Goal: Task Accomplishment & Management: Manage account settings

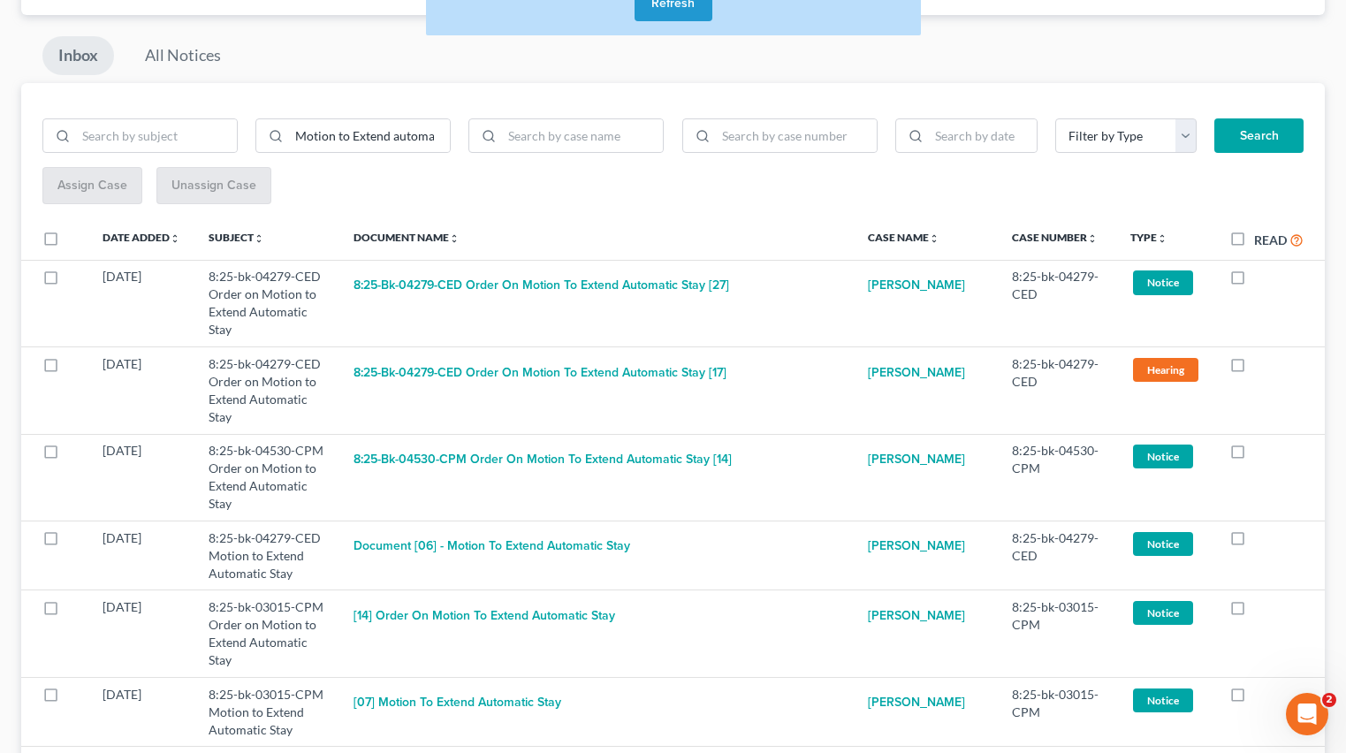
click at [694, 12] on button "Refresh" at bounding box center [674, 3] width 78 height 35
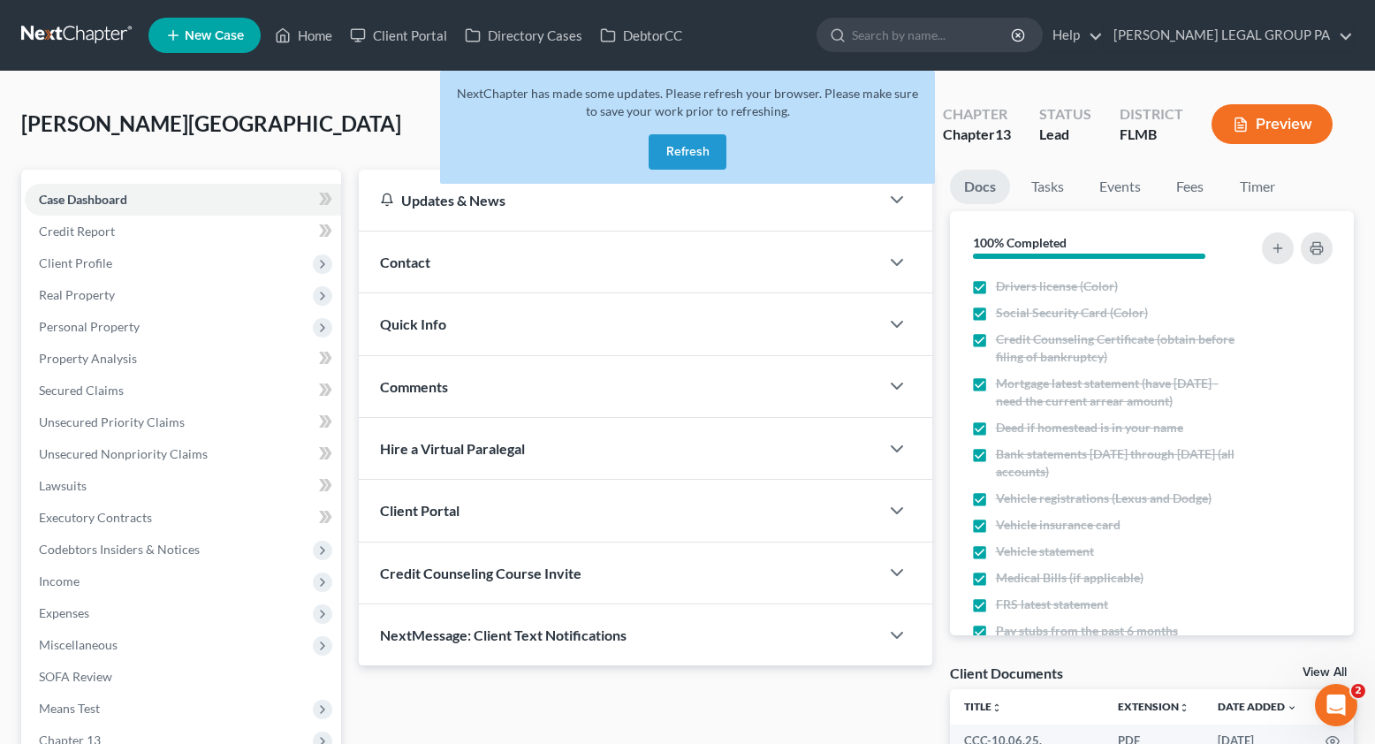
click at [715, 144] on button "Refresh" at bounding box center [688, 151] width 78 height 35
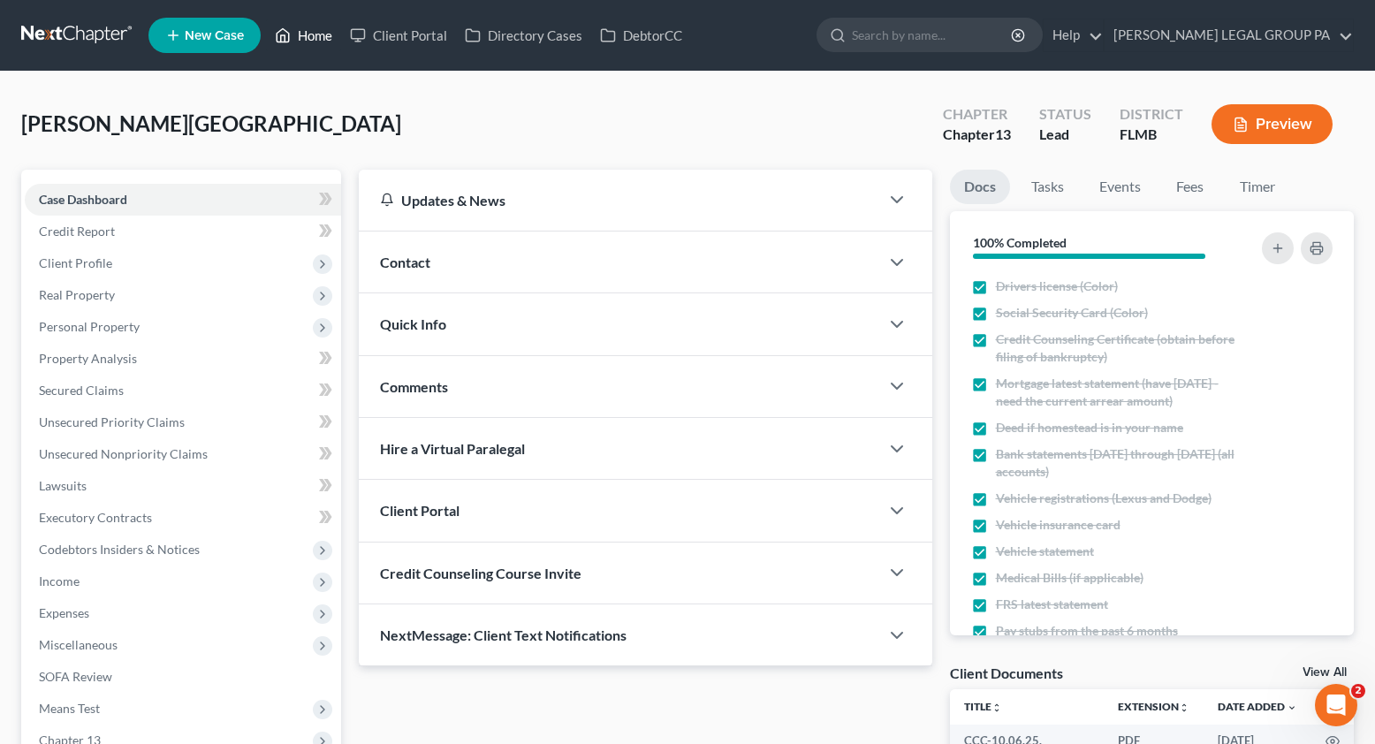
click at [315, 39] on link "Home" at bounding box center [303, 35] width 75 height 32
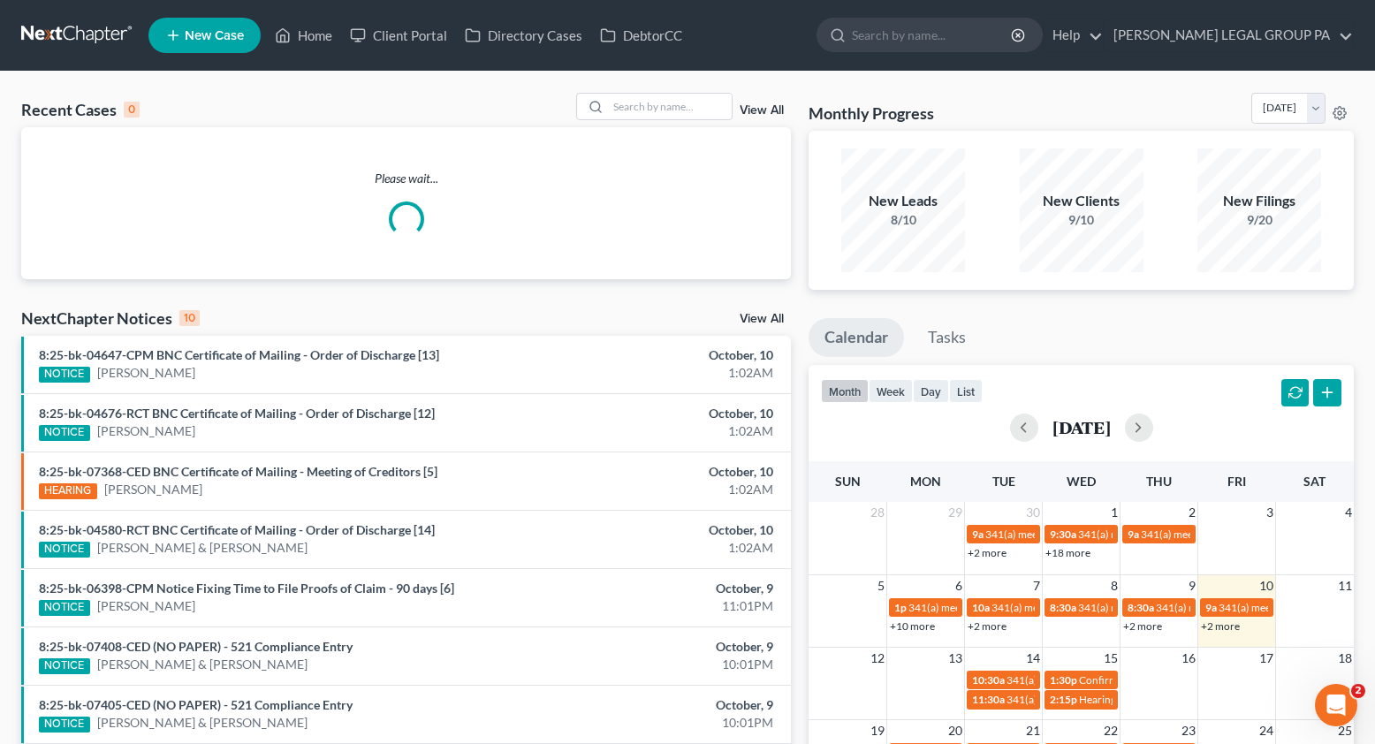
drag, startPoint x: 650, startPoint y: 123, endPoint x: 641, endPoint y: 111, distance: 14.5
click at [650, 123] on div "Recent Cases 0 View All" at bounding box center [406, 110] width 770 height 34
click at [641, 111] on input "search" at bounding box center [670, 107] width 124 height 26
paste input "8:23-bk-05112"
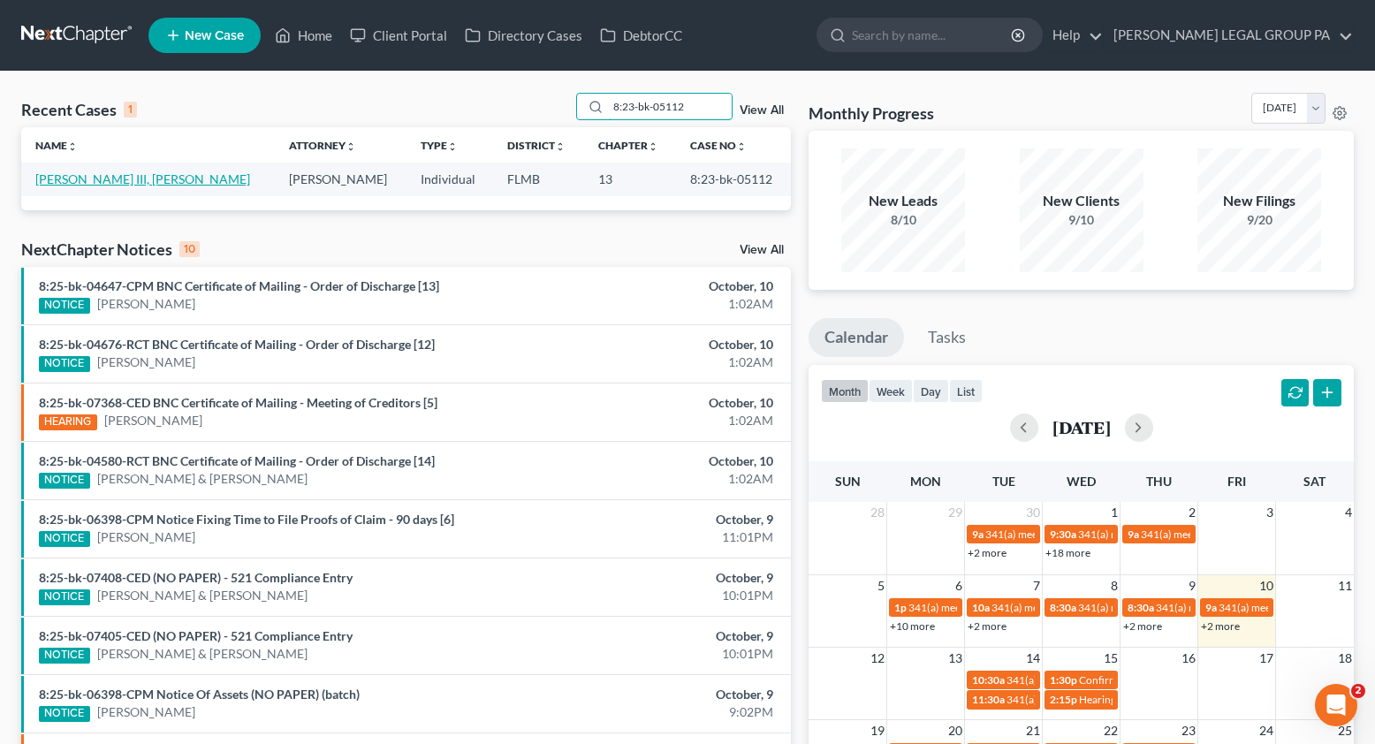
type input "8:23-bk-05112"
click at [84, 177] on link "Watson III, Jeff" at bounding box center [142, 178] width 215 height 15
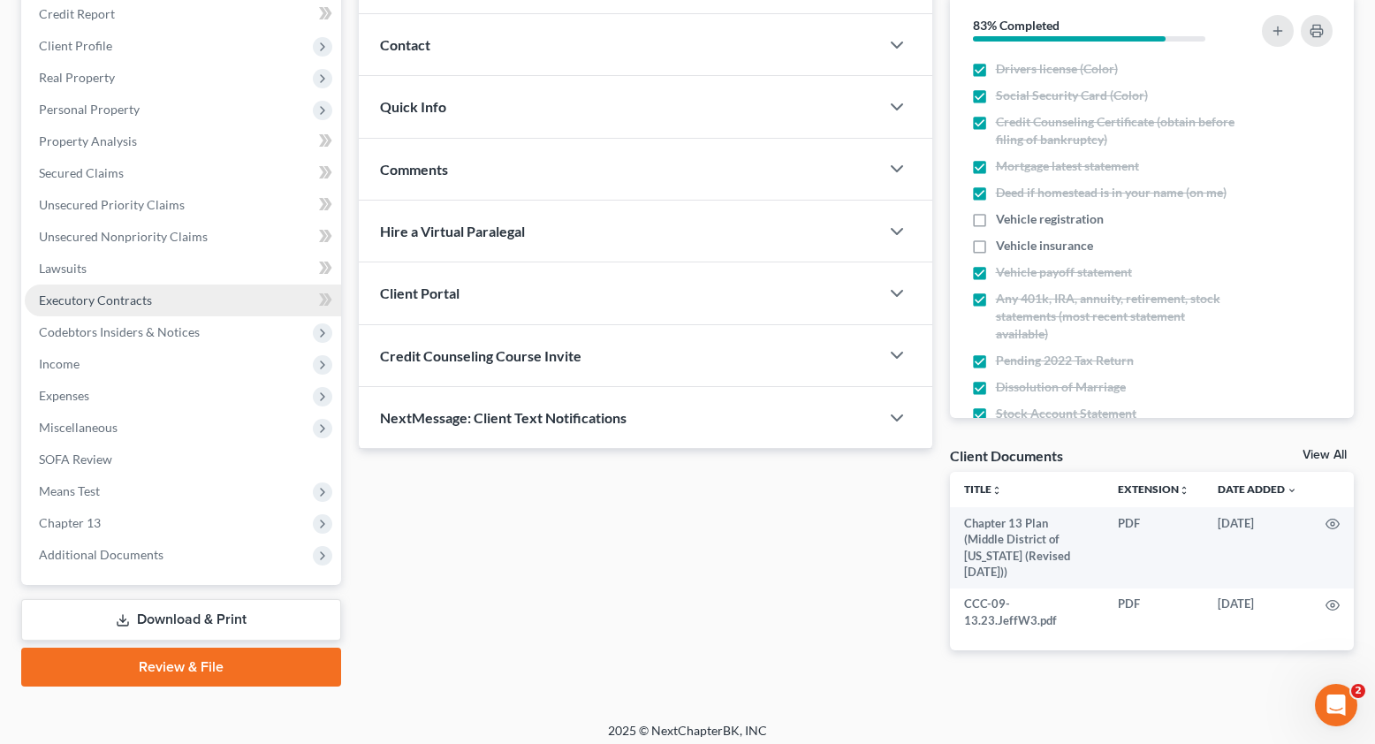
scroll to position [227, 0]
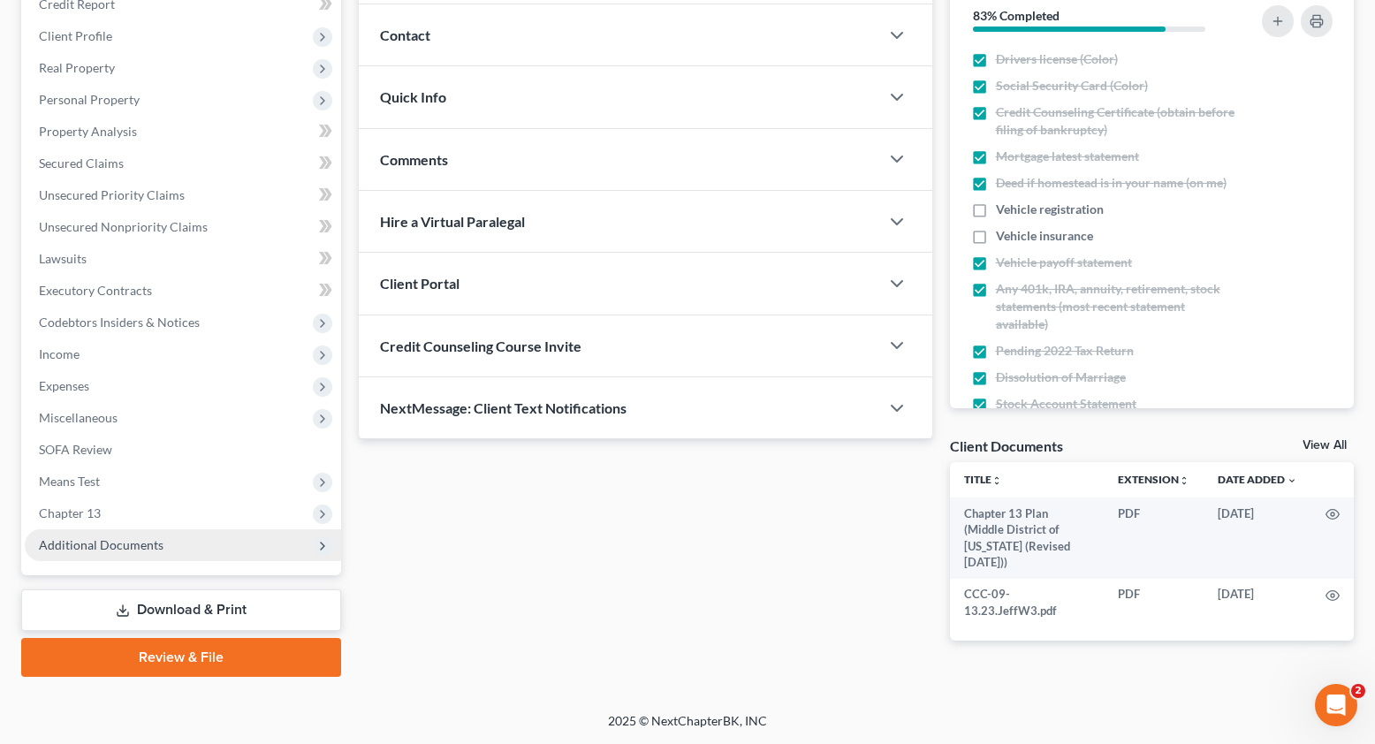
click at [135, 544] on span "Additional Documents" at bounding box center [101, 544] width 125 height 15
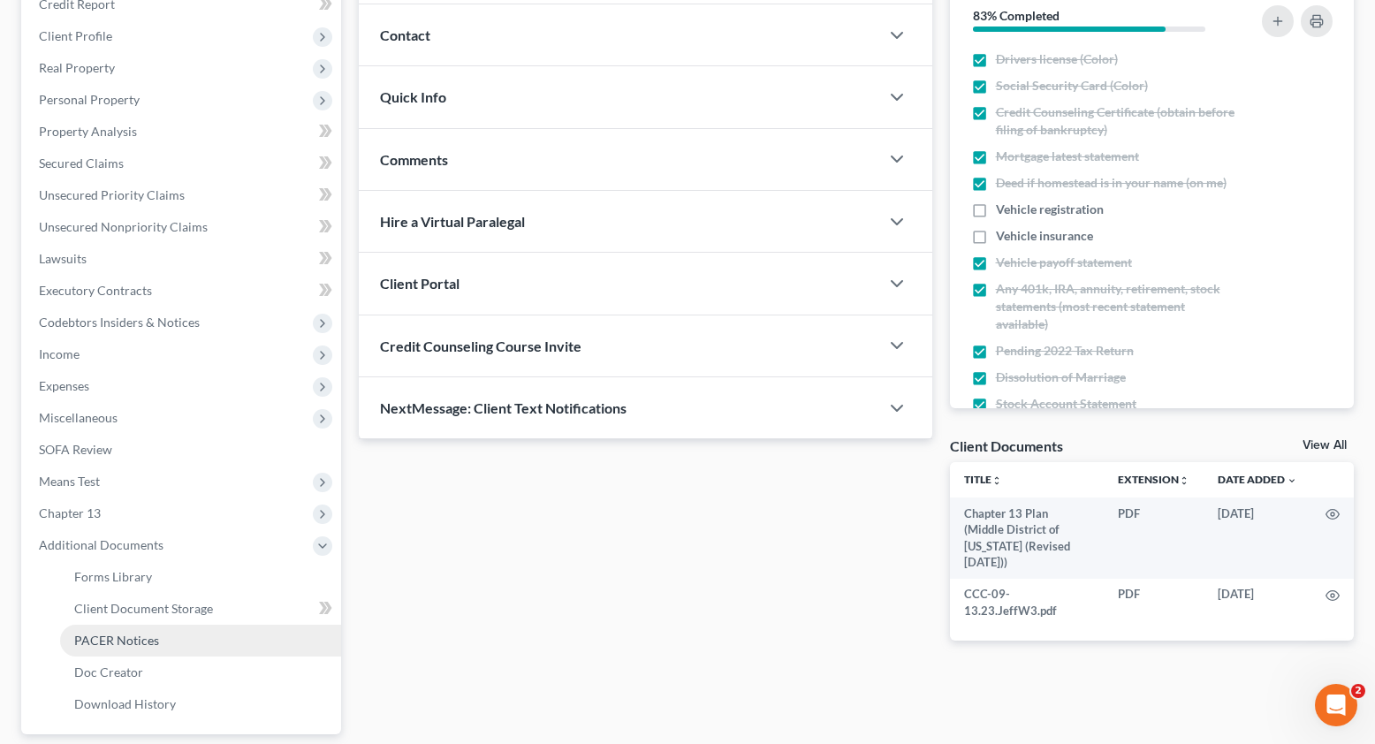
click at [122, 649] on link "PACER Notices" at bounding box center [200, 641] width 281 height 32
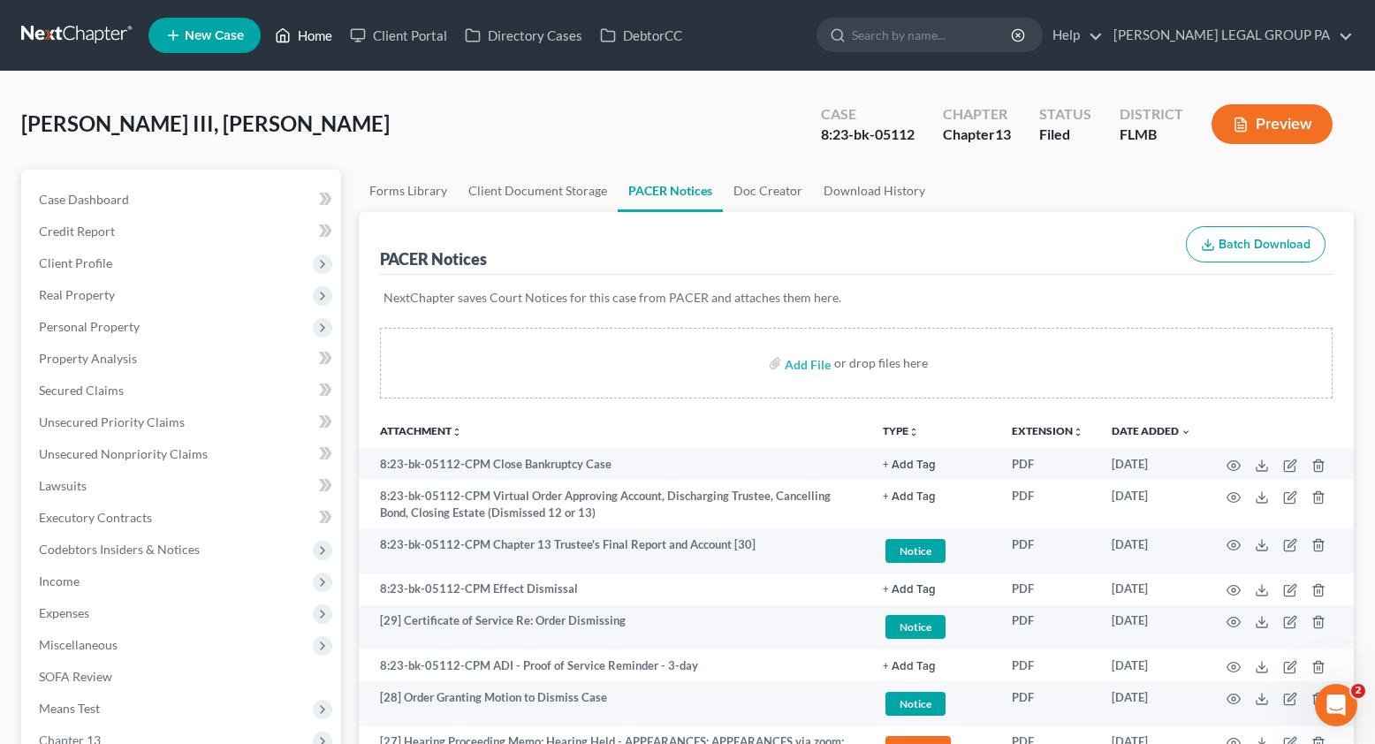
click at [304, 49] on link "Home" at bounding box center [303, 35] width 75 height 32
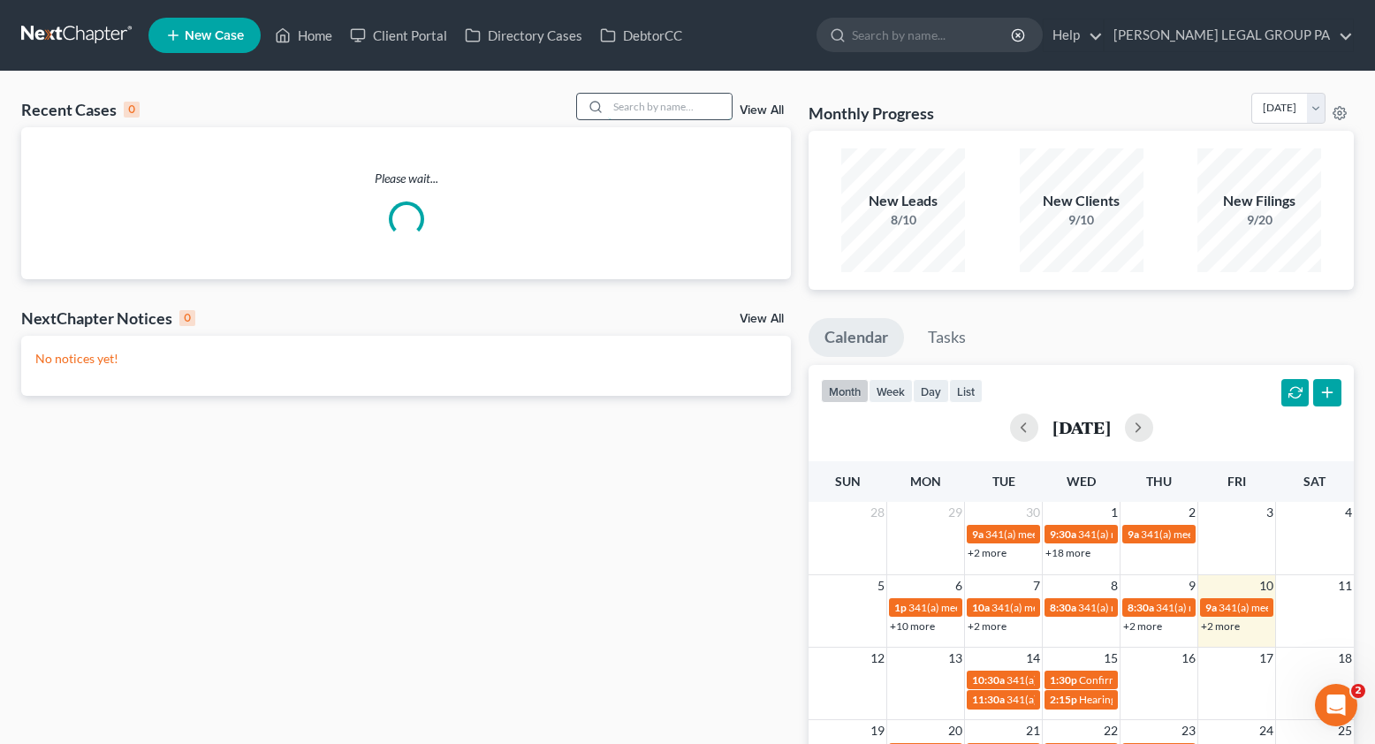
click at [658, 104] on input "search" at bounding box center [670, 107] width 124 height 26
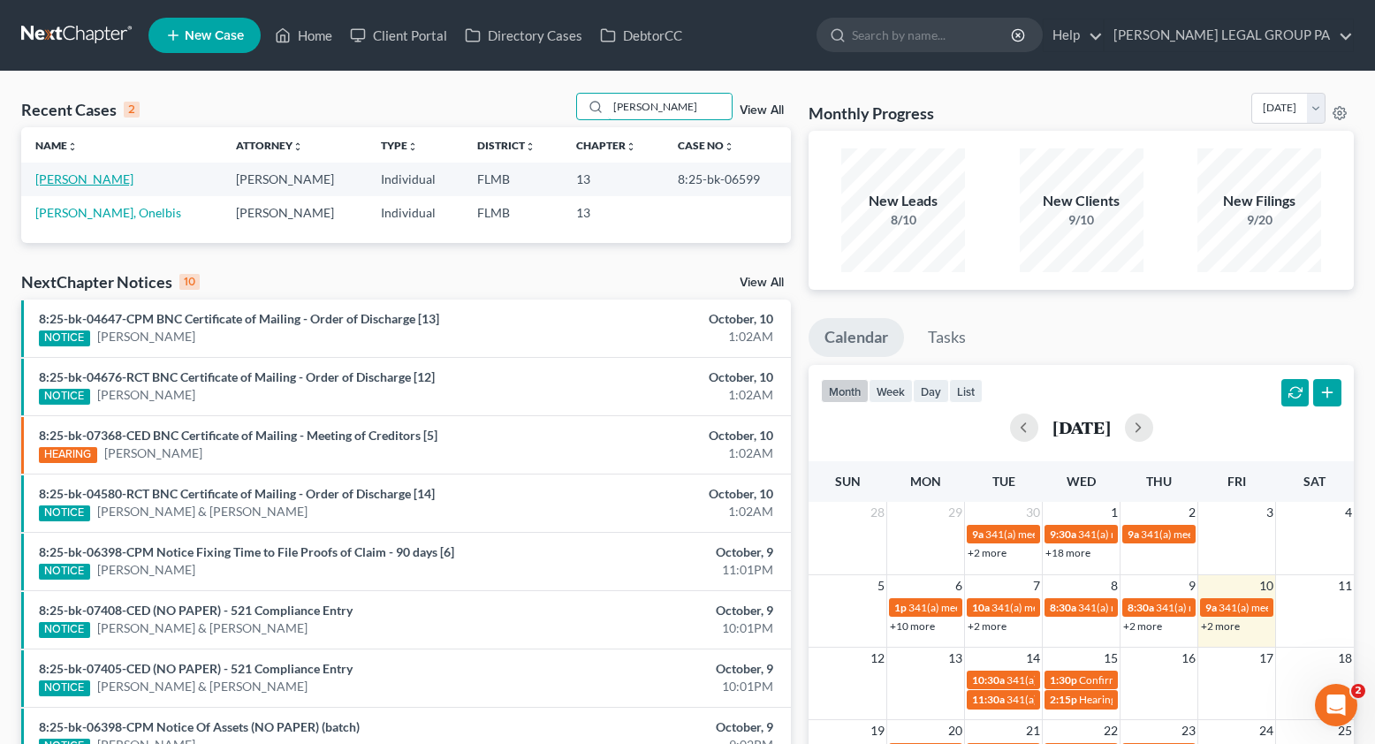
type input "matos"
click at [79, 180] on link "Matos, Dawn" at bounding box center [84, 178] width 98 height 15
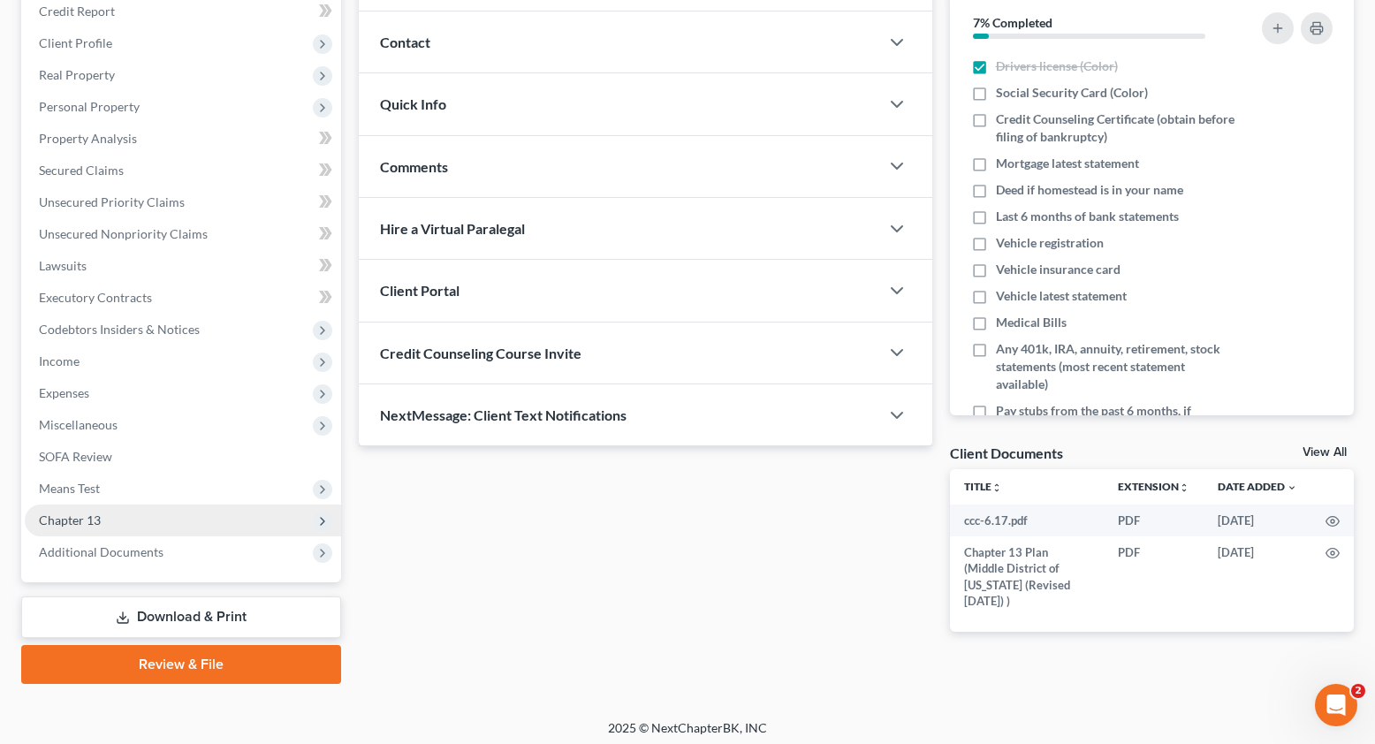
scroll to position [227, 0]
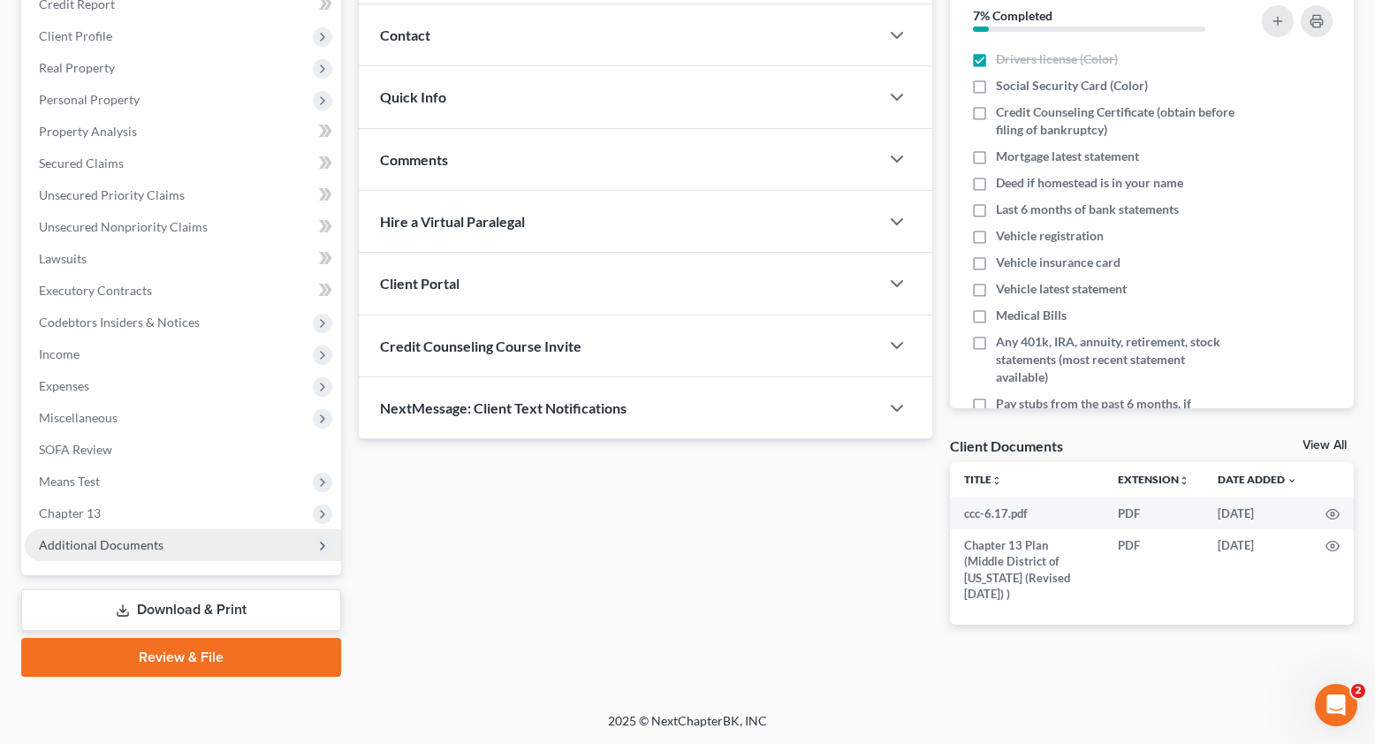
click at [113, 553] on span "Additional Documents" at bounding box center [183, 545] width 316 height 32
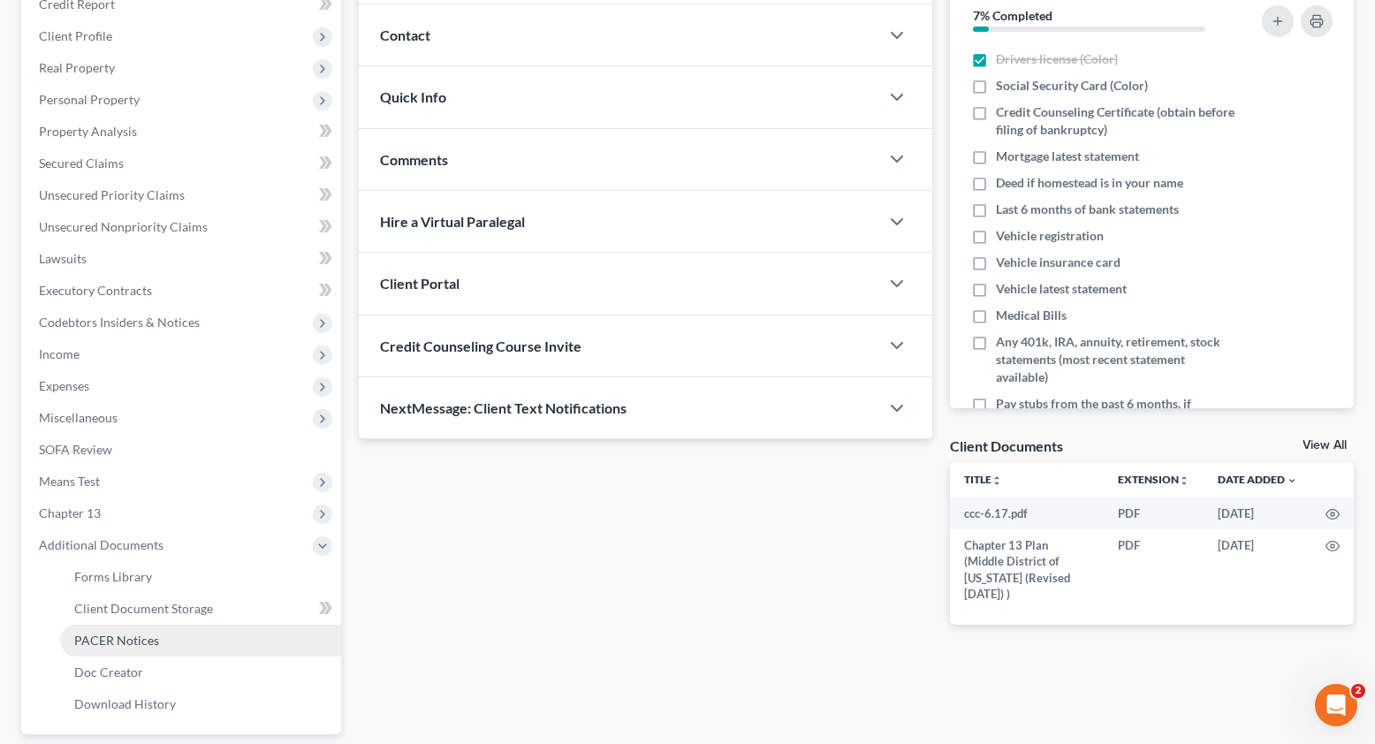
click at [112, 643] on span "PACER Notices" at bounding box center [116, 640] width 85 height 15
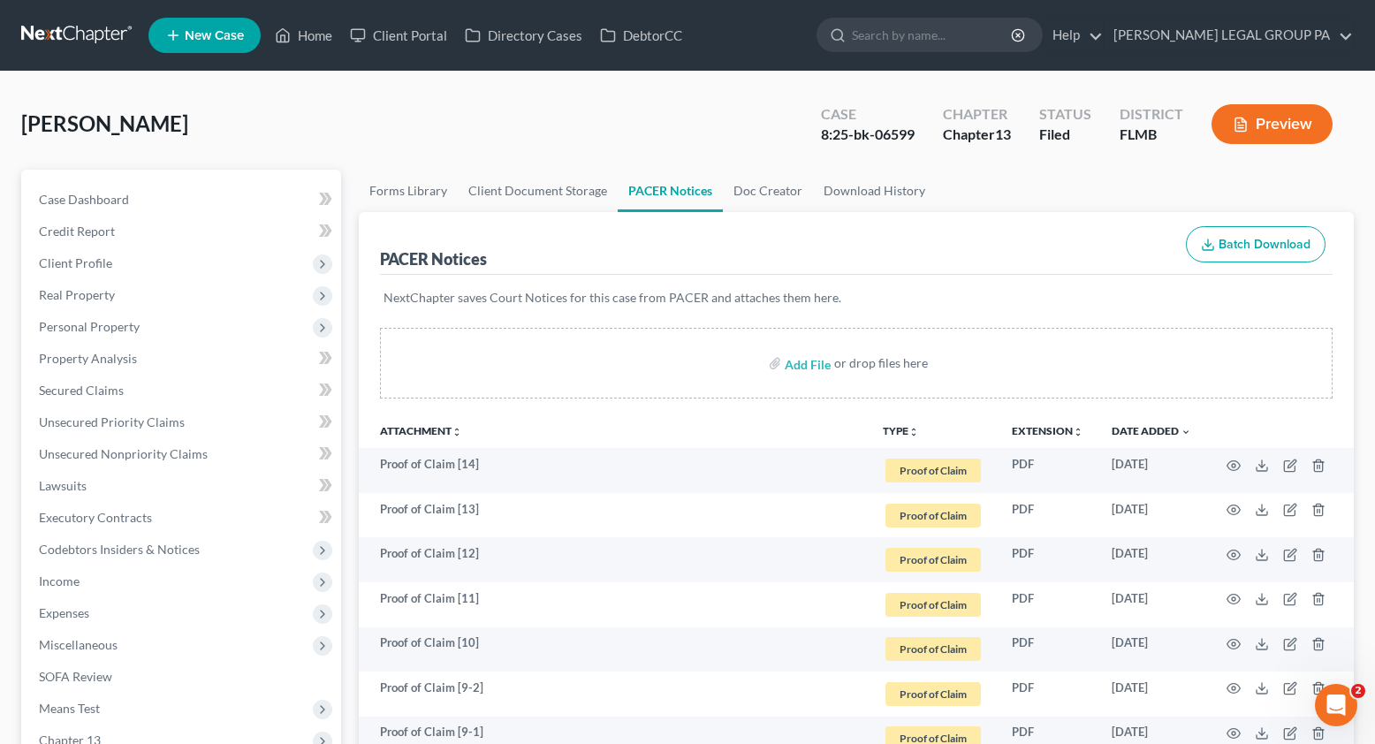
click at [845, 140] on div "8:25-bk-06599" at bounding box center [868, 135] width 94 height 20
copy div "8:25-bk-06599"
click at [321, 32] on link "Home" at bounding box center [303, 35] width 75 height 32
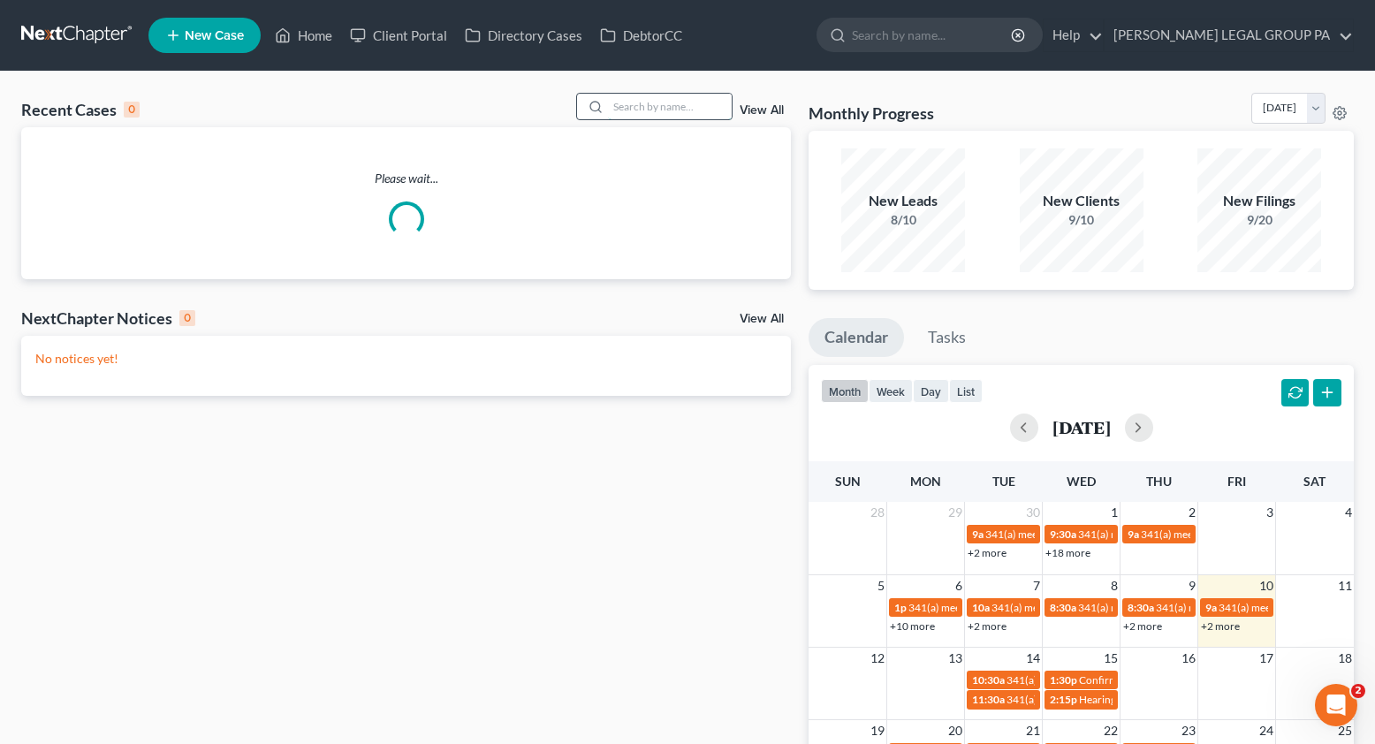
click at [664, 110] on input "search" at bounding box center [670, 107] width 124 height 26
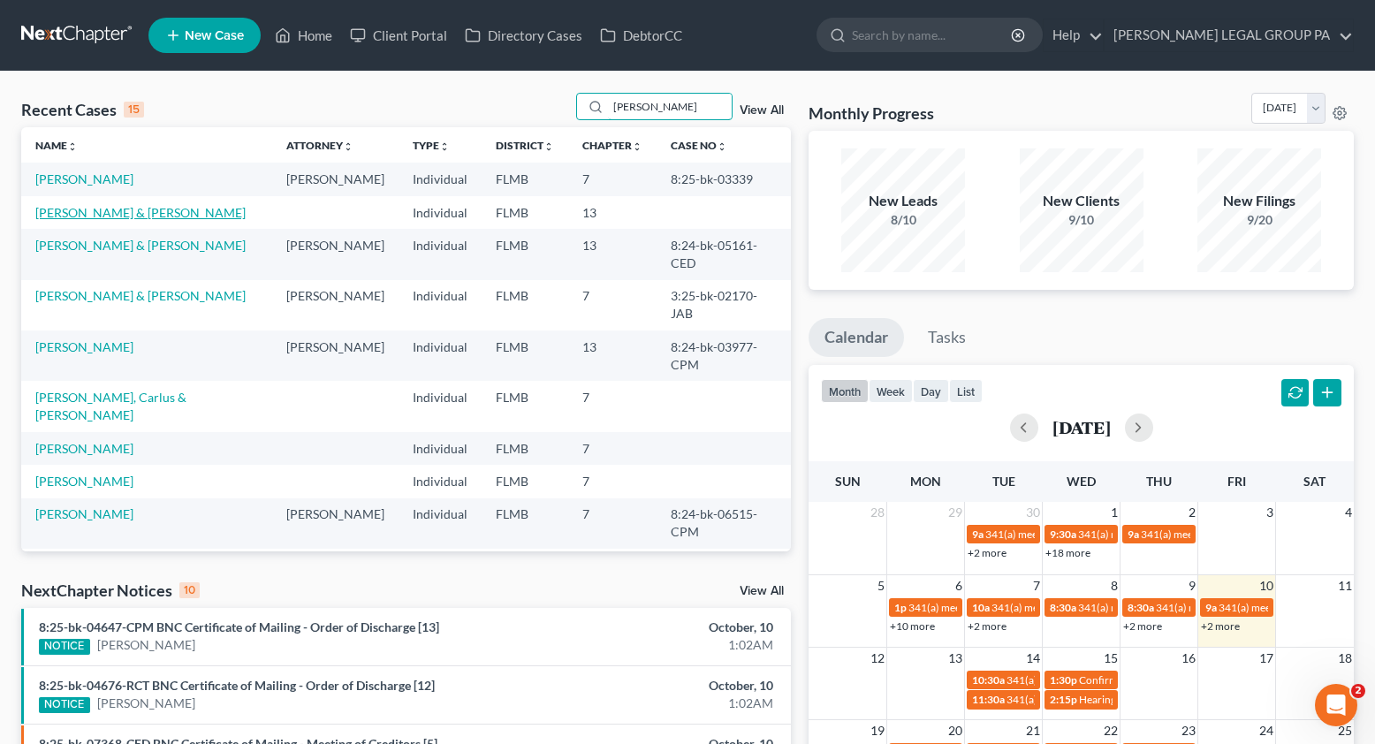
type input "carl"
click at [118, 217] on link "Young, Carl & Cassey" at bounding box center [140, 212] width 210 height 15
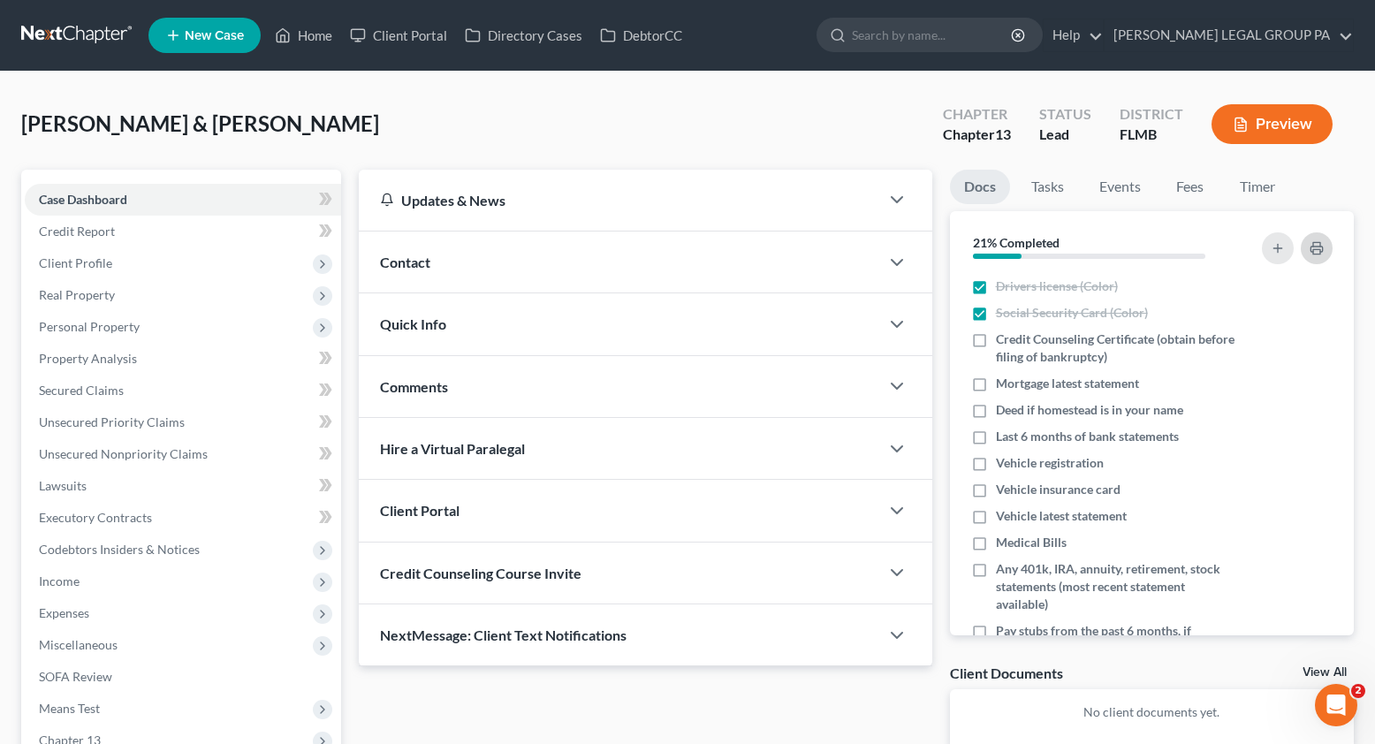
click at [1321, 252] on rect "button" at bounding box center [1316, 251] width 7 height 4
click at [485, 517] on div "Client Portal" at bounding box center [619, 510] width 521 height 61
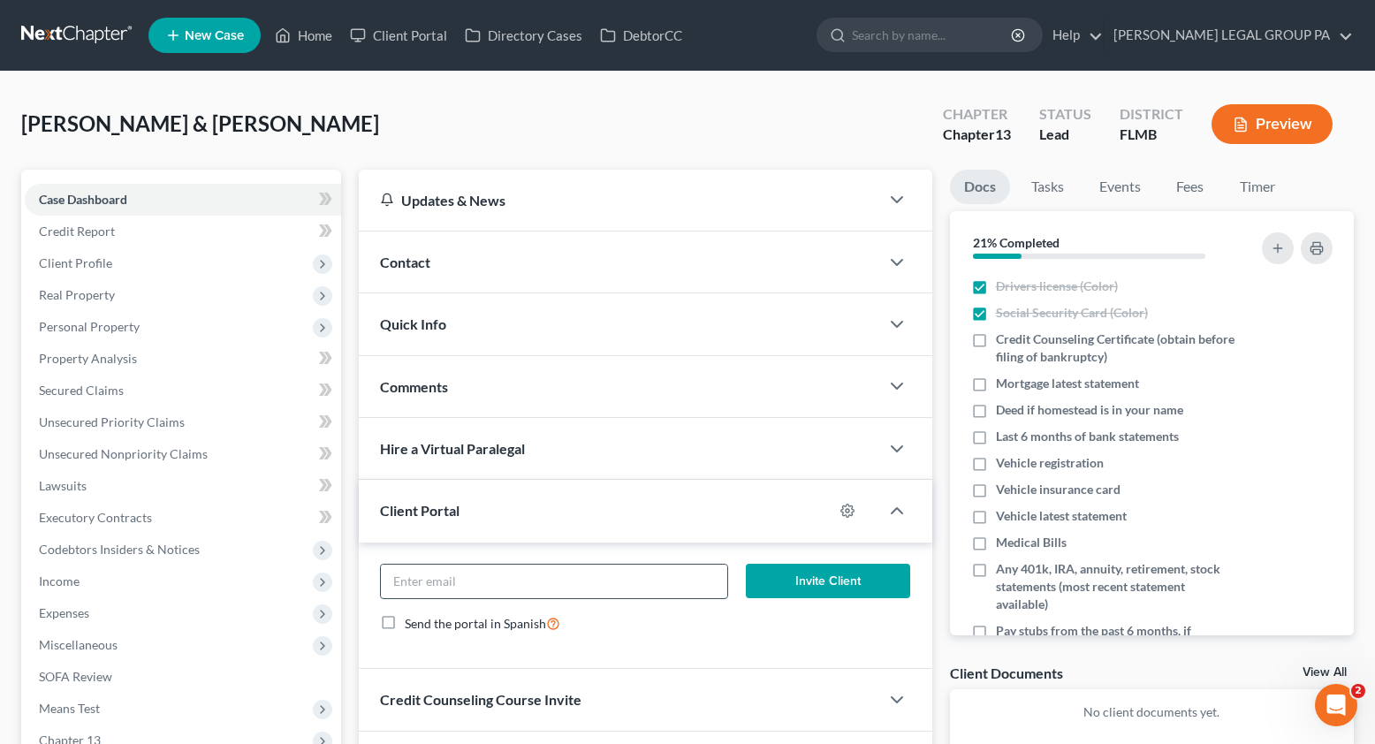
click at [448, 590] on input "email" at bounding box center [554, 582] width 346 height 34
click at [709, 519] on div "Client Portal" at bounding box center [596, 510] width 475 height 61
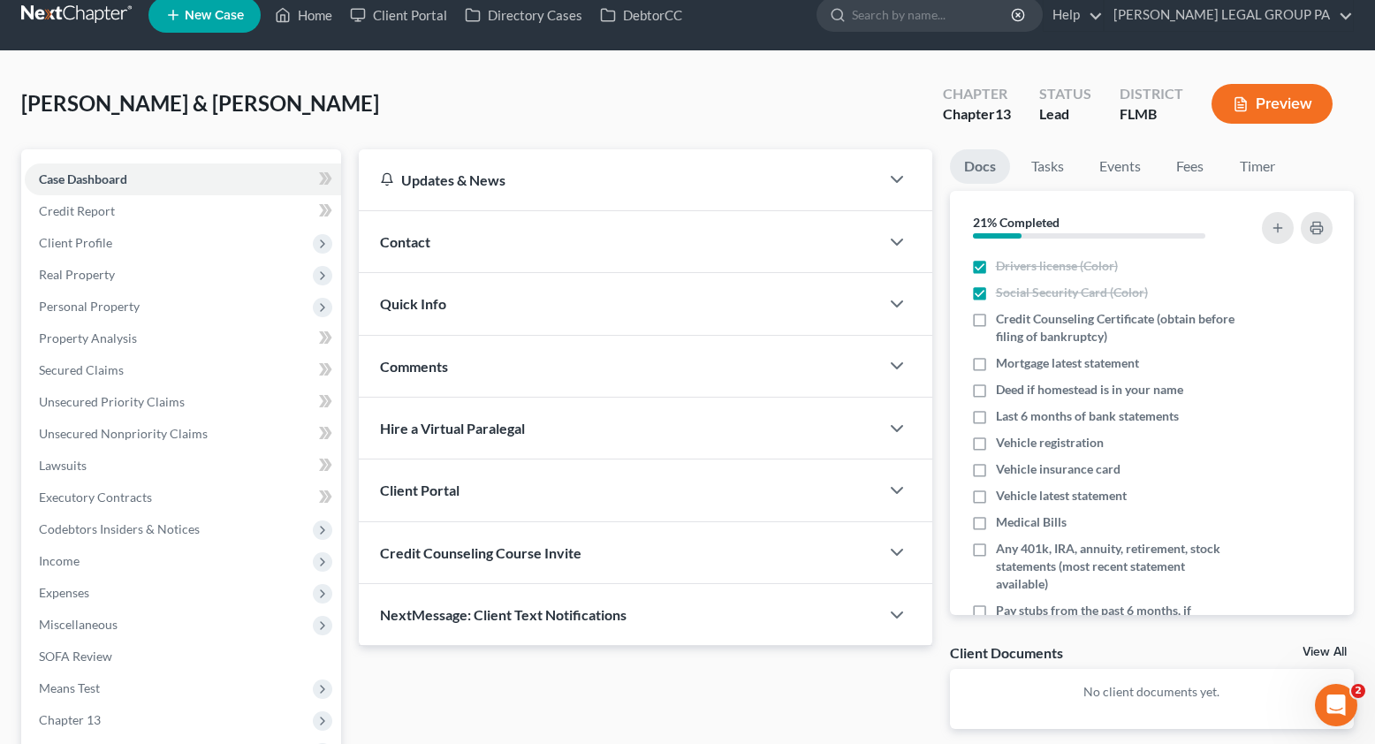
scroll to position [36, 0]
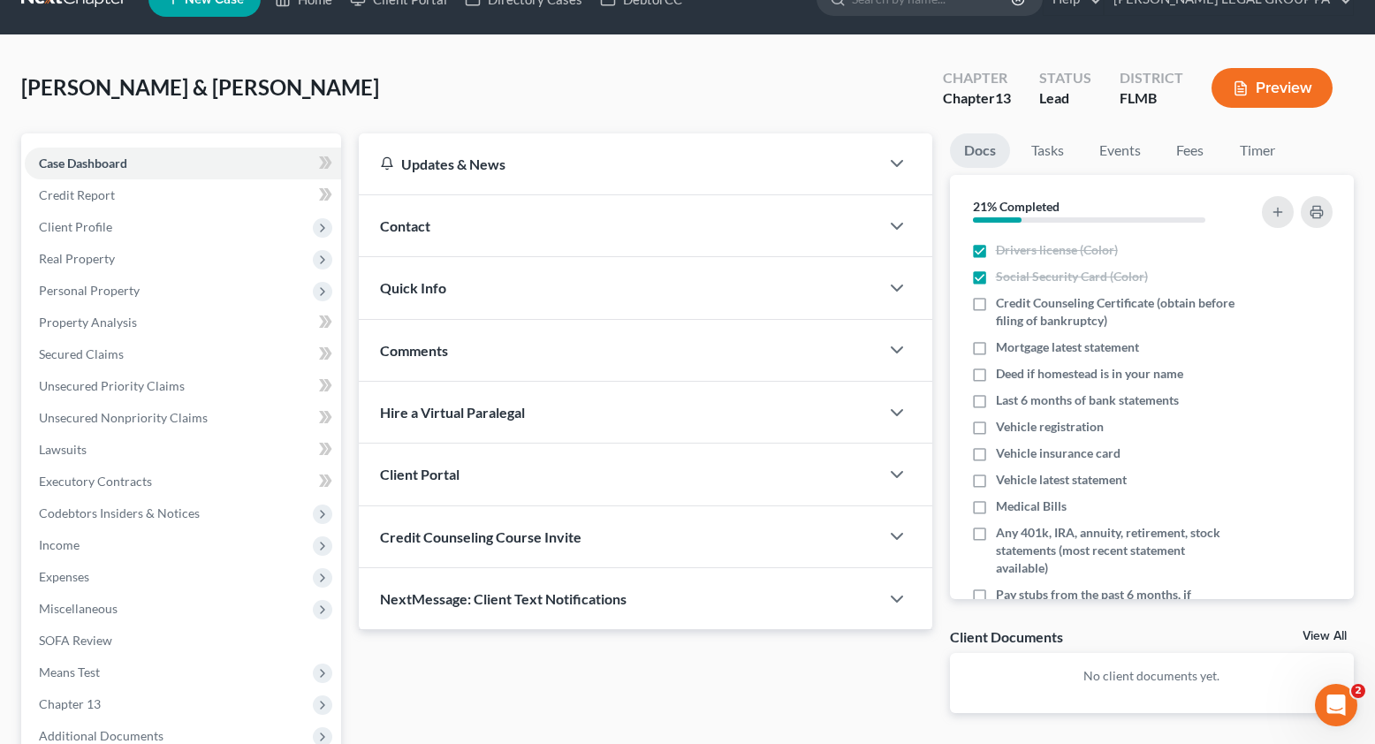
click at [476, 531] on span "Credit Counseling Course Invite" at bounding box center [481, 537] width 202 height 17
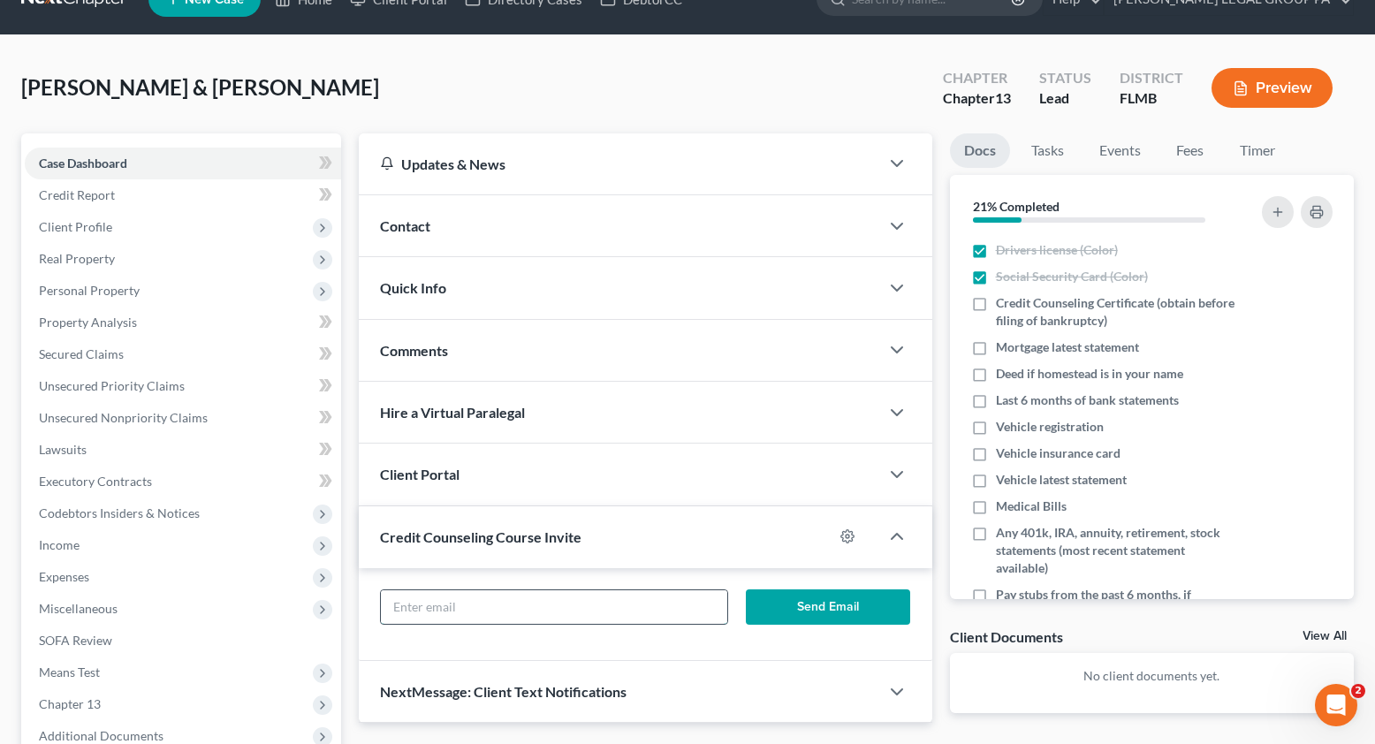
click at [491, 614] on input "text" at bounding box center [554, 607] width 346 height 34
paste input "cjcasseyyoung@gmail.com"
type input "cjcasseyyoung@gmail.com"
click at [841, 605] on button "Send Email" at bounding box center [828, 607] width 165 height 35
